Goal: Find specific page/section: Find specific page/section

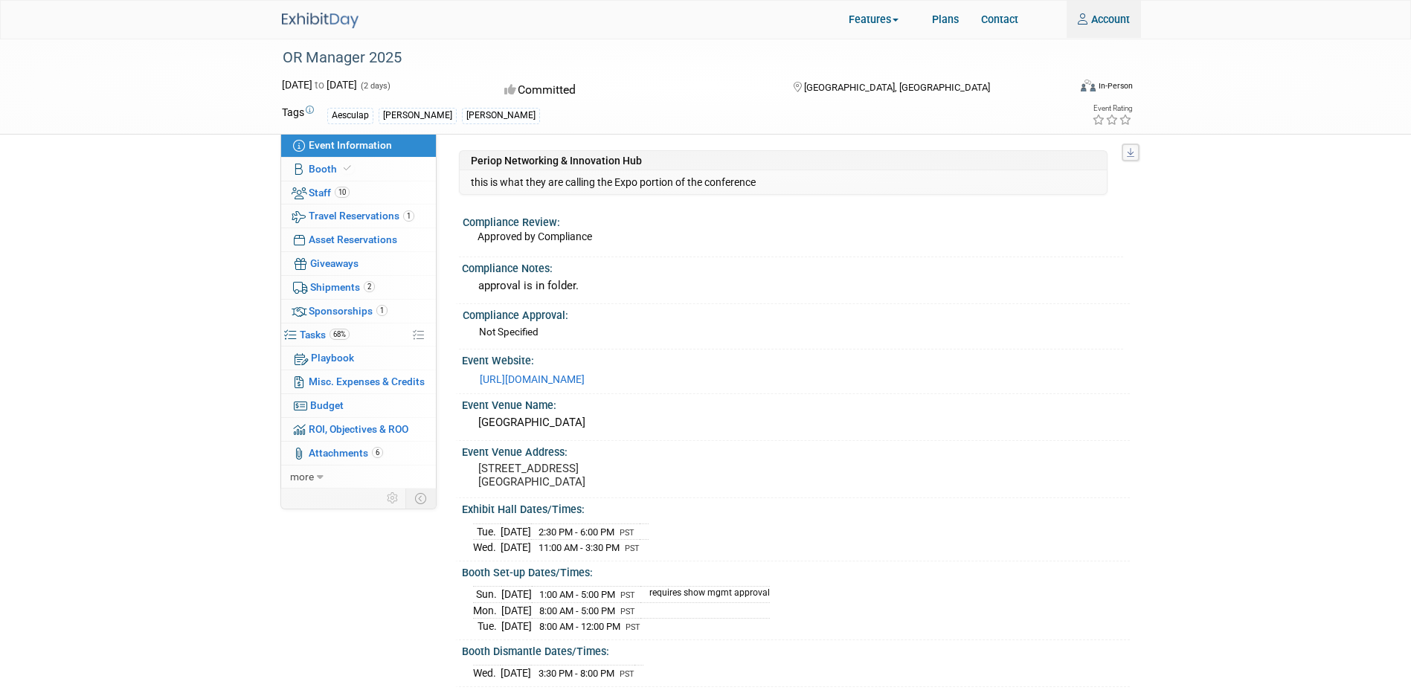
type input "[PERSON_NAME][EMAIL_ADDRESS][PERSON_NAME][DOMAIN_NAME]"
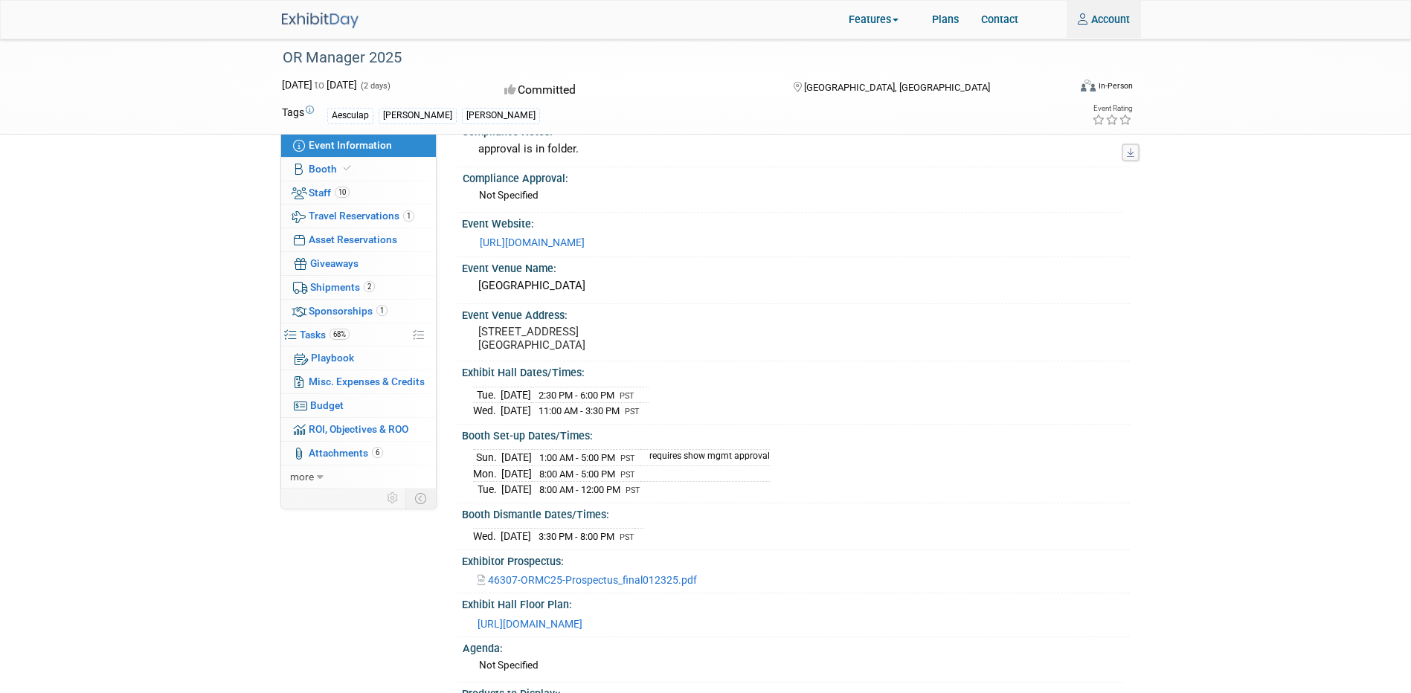
scroll to position [372, 0]
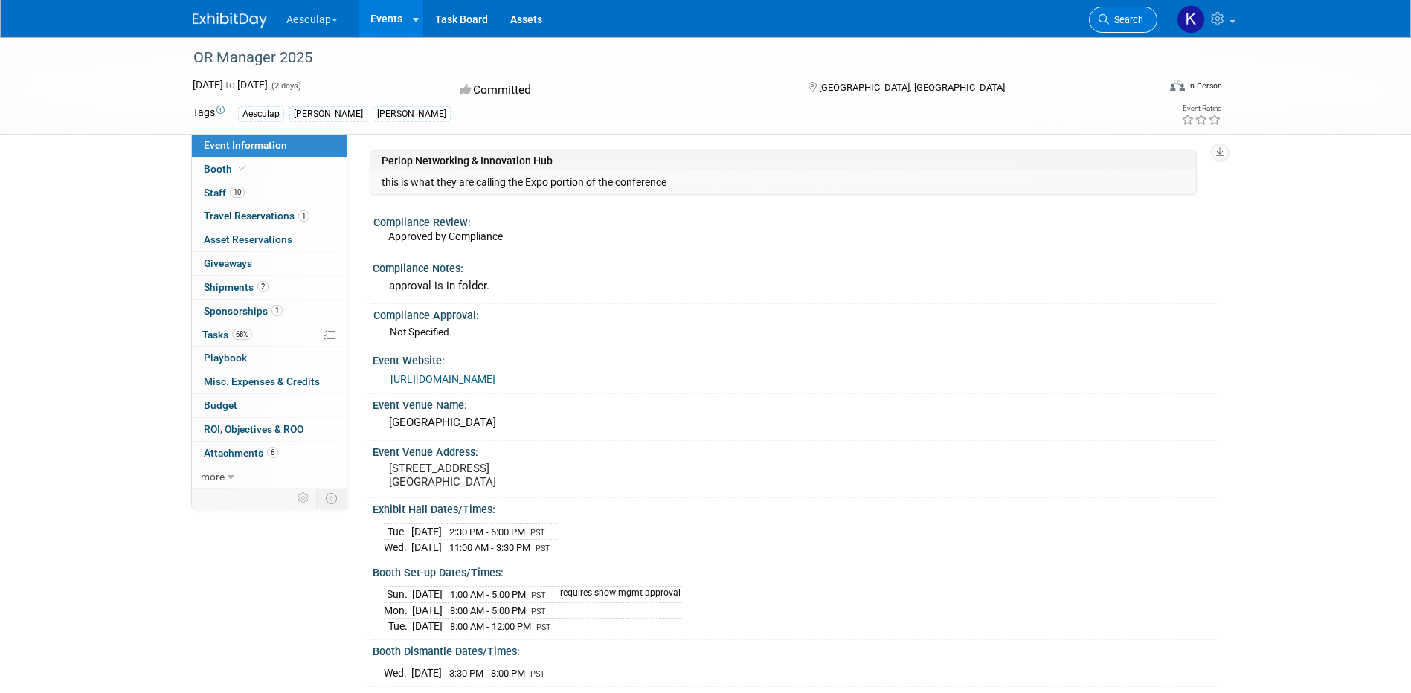
click at [1123, 10] on link "Search" at bounding box center [1123, 20] width 68 height 26
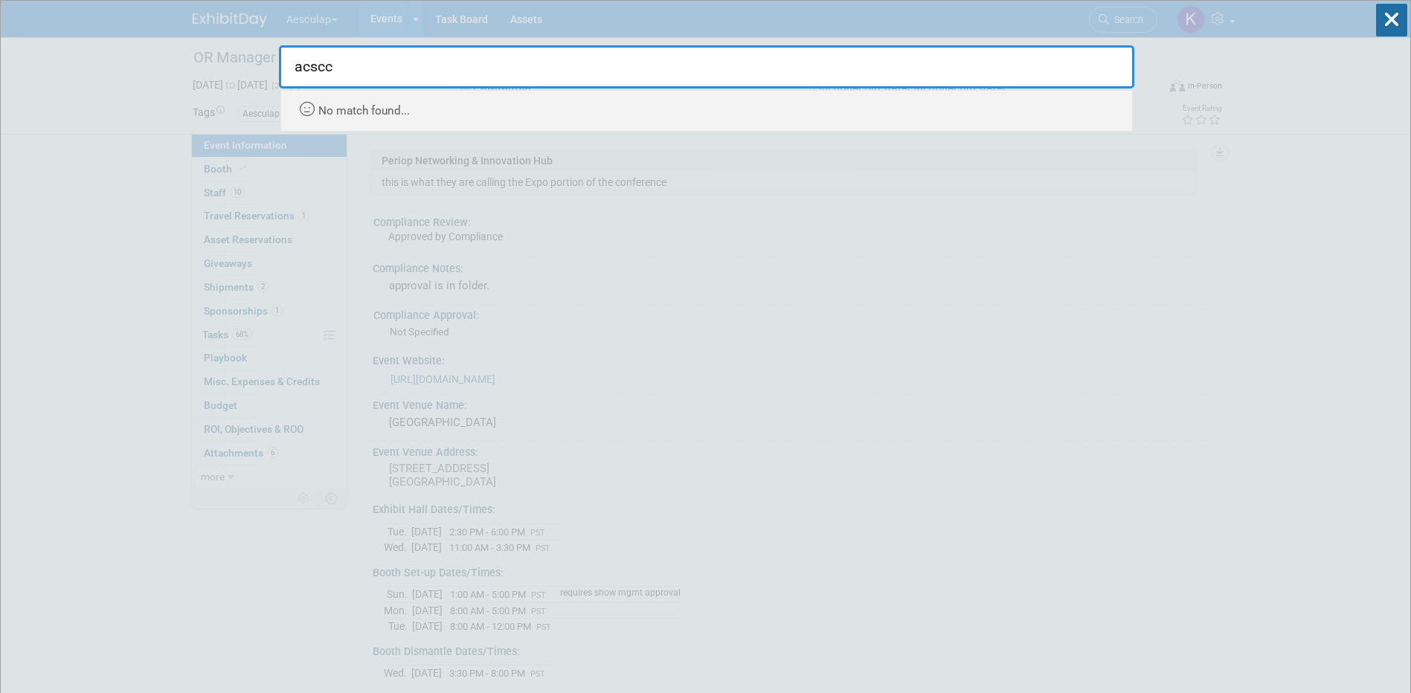
type input "acscc"
click at [294, 13] on div "acscc Recently Viewed Events: OR Manager 2025 In-Person Anaheim, CA Oct 28, 202…" at bounding box center [706, 66] width 855 height 131
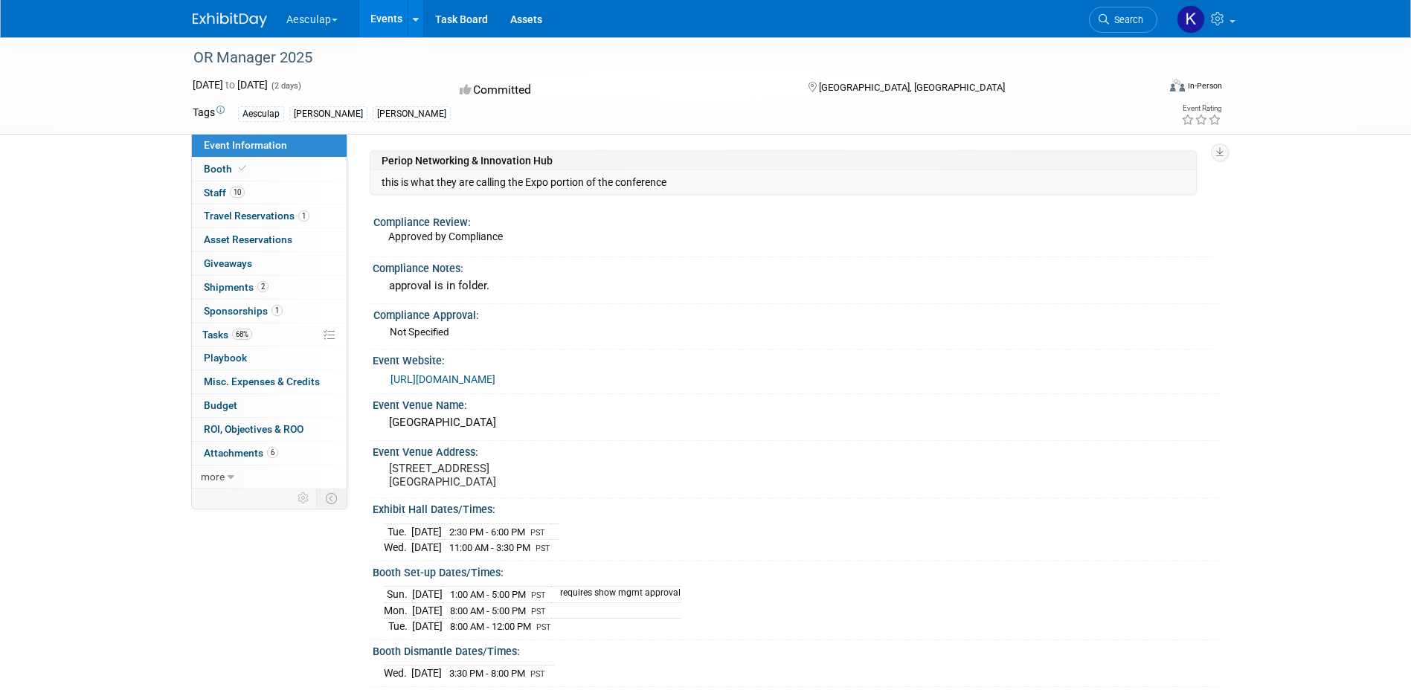
click at [315, 16] on button "Aesculap" at bounding box center [320, 16] width 71 height 33
click at [318, 20] on button "Aesculap" at bounding box center [320, 16] width 71 height 33
click at [312, 23] on button "Aesculap" at bounding box center [320, 16] width 71 height 33
click at [338, 135] on link "[PERSON_NAME]" at bounding box center [339, 133] width 107 height 21
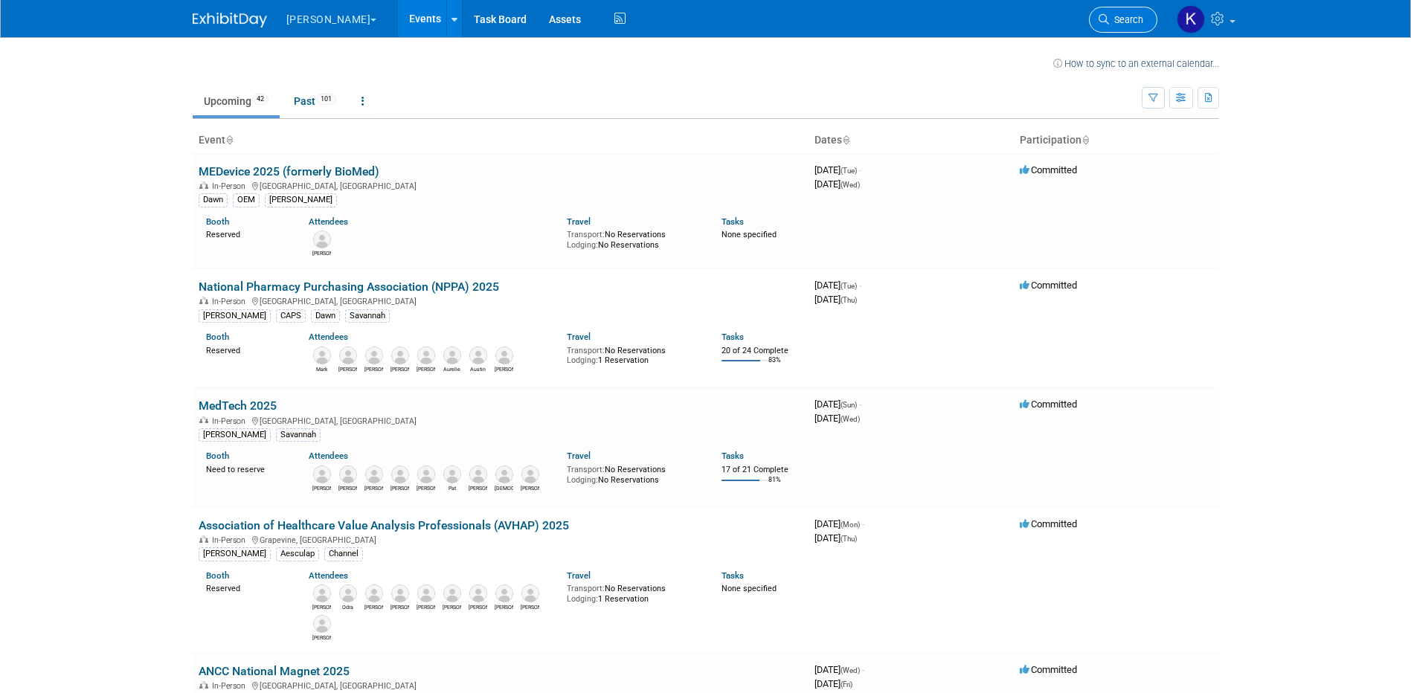
click at [1131, 26] on link "Search" at bounding box center [1123, 20] width 68 height 26
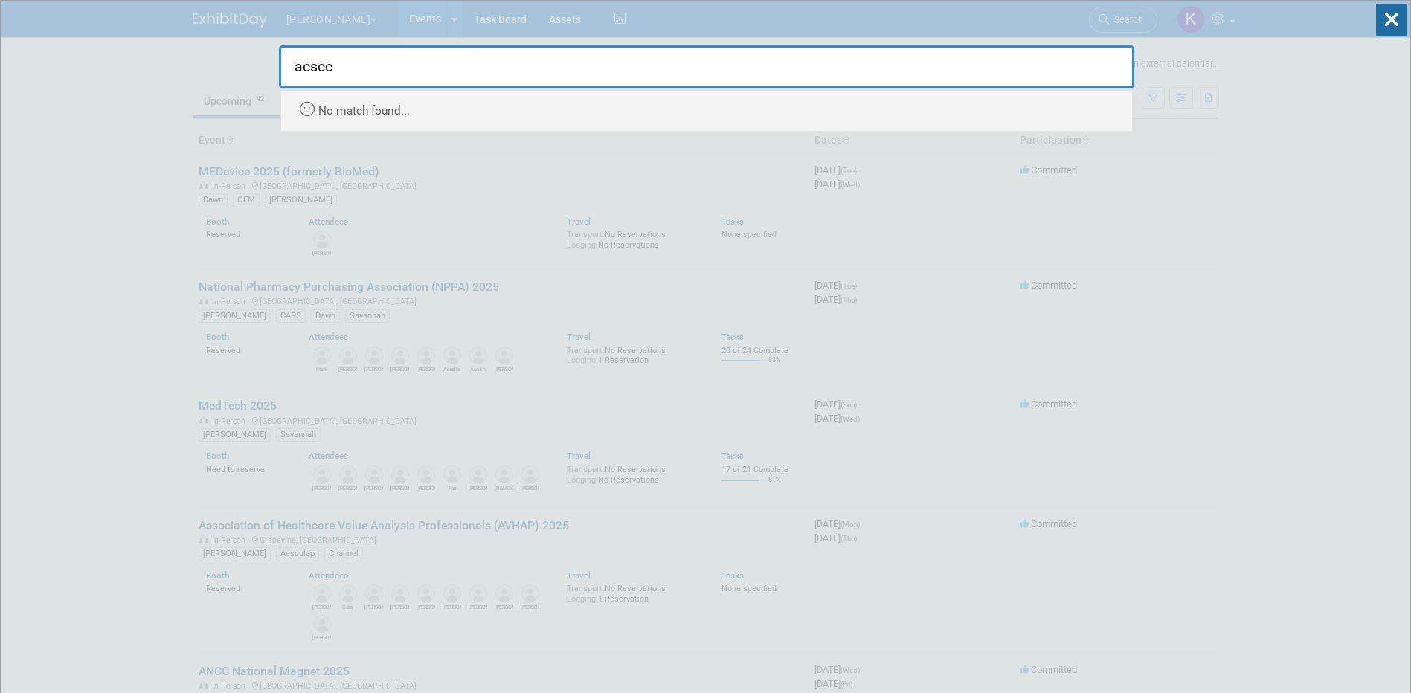
type input "acscc"
